Goal: Find specific page/section: Find specific page/section

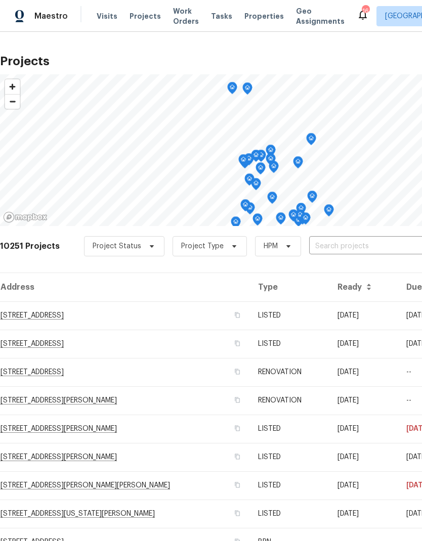
click at [354, 251] on input "text" at bounding box center [367, 247] width 116 height 16
type input "4100"
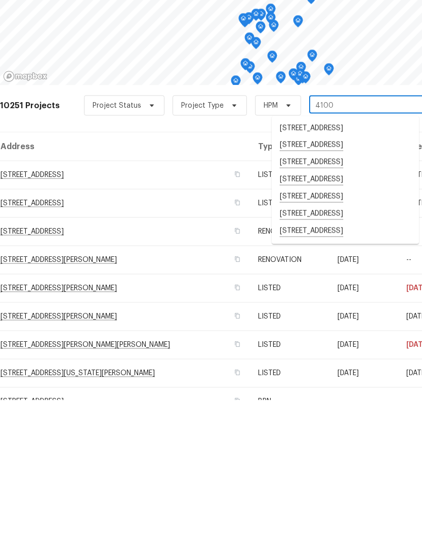
scroll to position [40, 0]
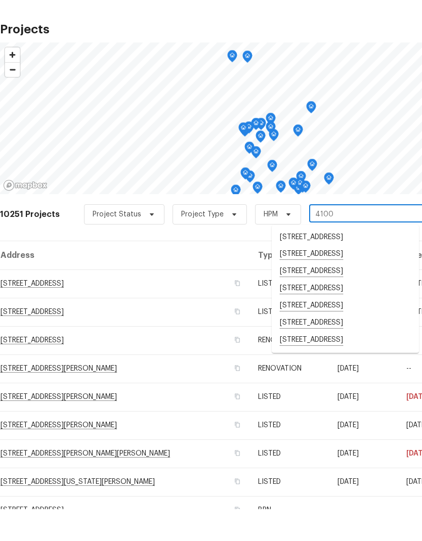
click at [375, 295] on li "[STREET_ADDRESS]" at bounding box center [345, 303] width 147 height 17
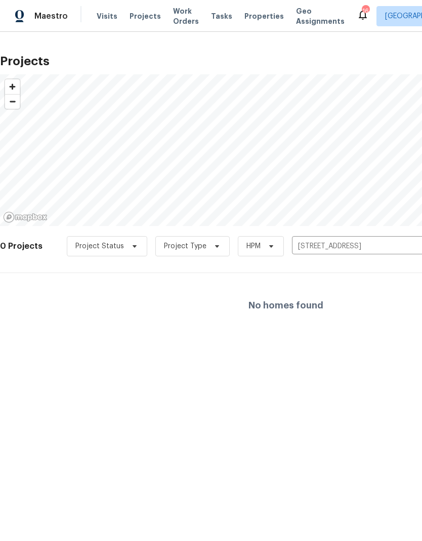
click at [404, 245] on input "[STREET_ADDRESS]" at bounding box center [350, 247] width 116 height 16
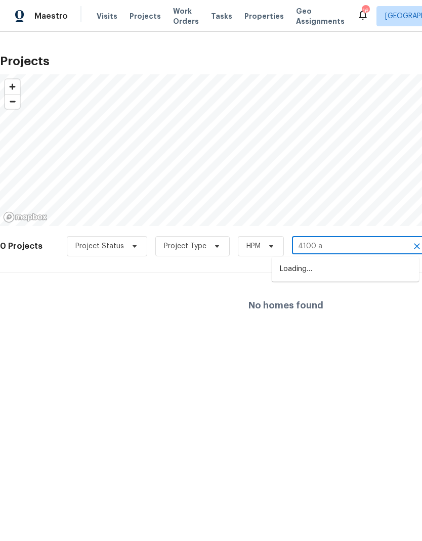
type input "4100 al"
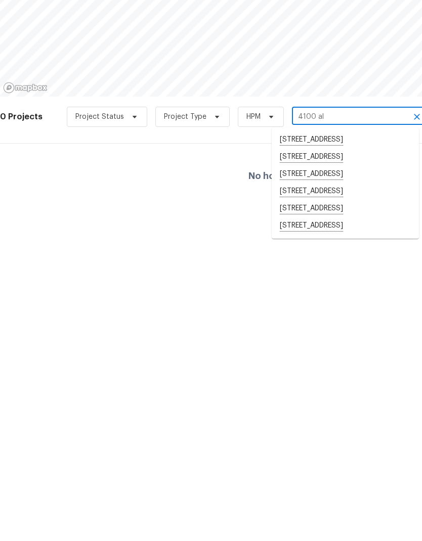
click at [366, 347] on li "[STREET_ADDRESS]" at bounding box center [345, 355] width 147 height 17
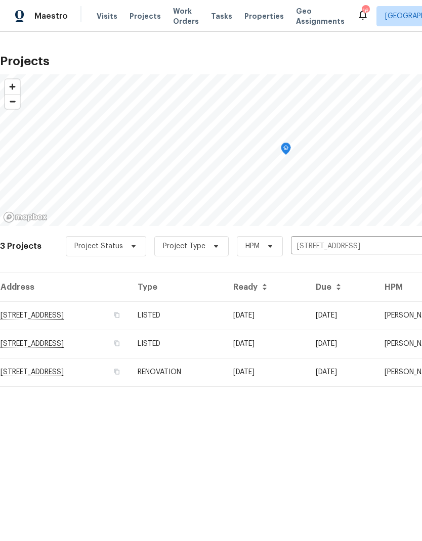
click at [303, 373] on td "[DATE]" at bounding box center [266, 372] width 82 height 28
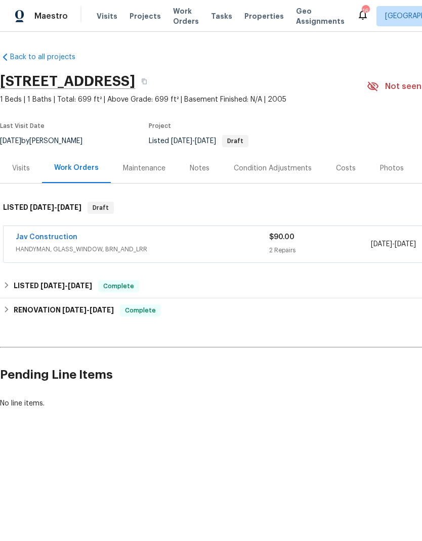
click at [58, 235] on link "Jav Construction" at bounding box center [47, 237] width 62 height 7
